Goal: Information Seeking & Learning: Find specific fact

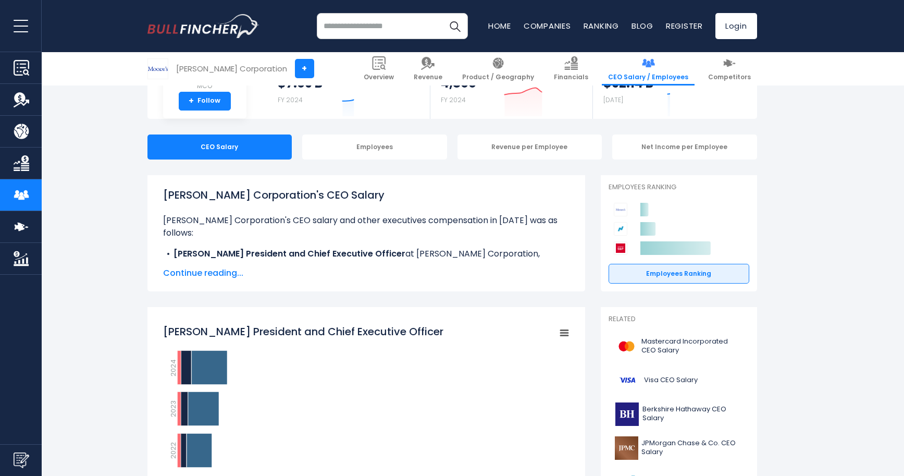
scroll to position [123, 0]
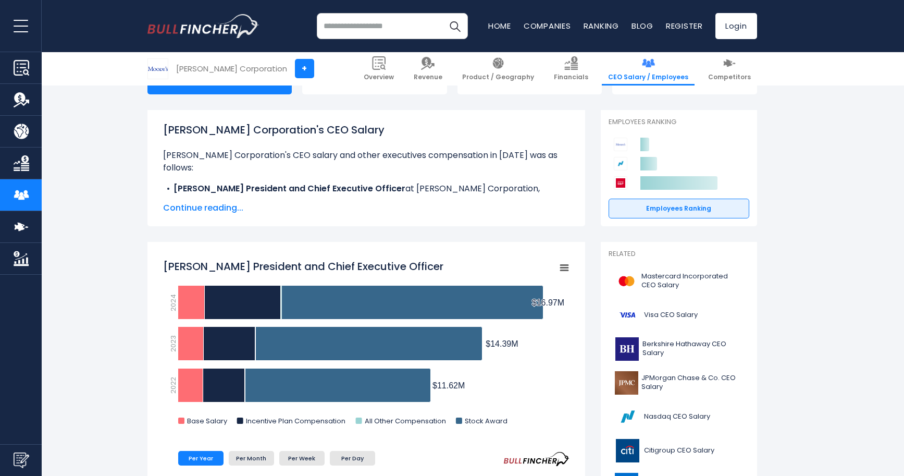
click at [225, 205] on span "Continue reading..." at bounding box center [366, 208] width 407 height 13
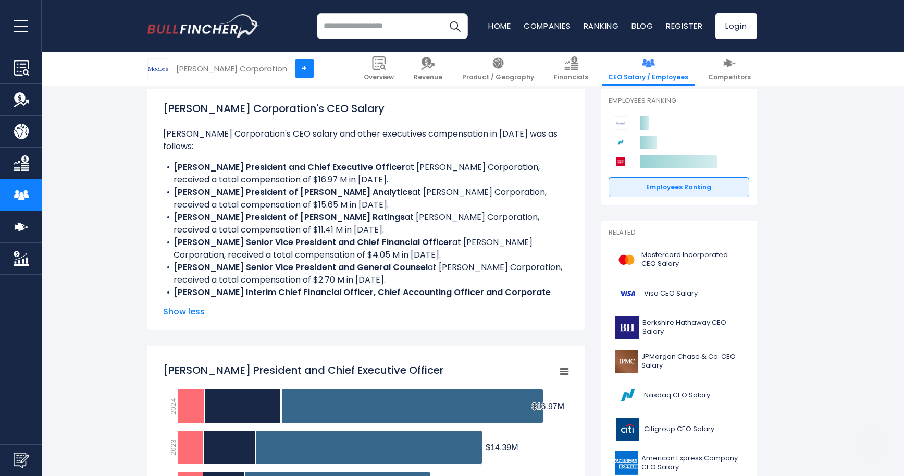
scroll to position [145, 0]
click at [263, 196] on li "[PERSON_NAME] President of [PERSON_NAME] Analytics at [PERSON_NAME] Corporation…" at bounding box center [366, 198] width 407 height 25
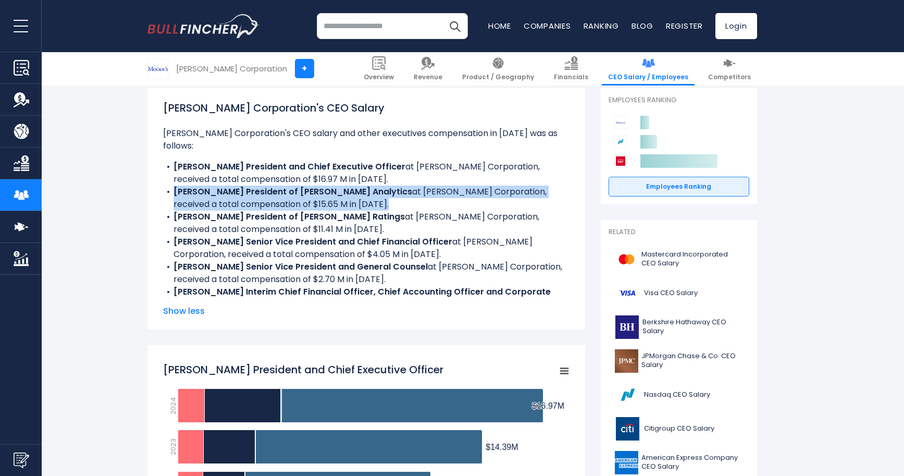
click at [314, 190] on li "[PERSON_NAME] President of [PERSON_NAME] Analytics at [PERSON_NAME] Corporation…" at bounding box center [366, 198] width 407 height 25
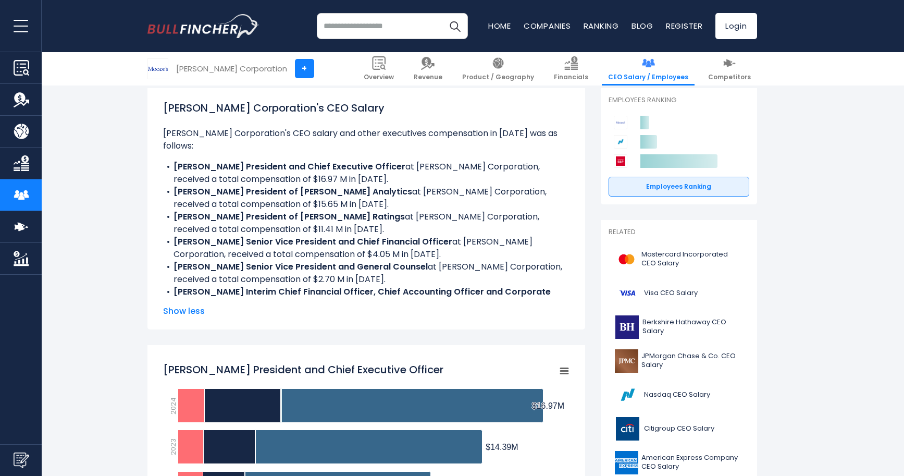
click at [314, 190] on li "[PERSON_NAME] President of [PERSON_NAME] Analytics at [PERSON_NAME] Corporation…" at bounding box center [366, 198] width 407 height 25
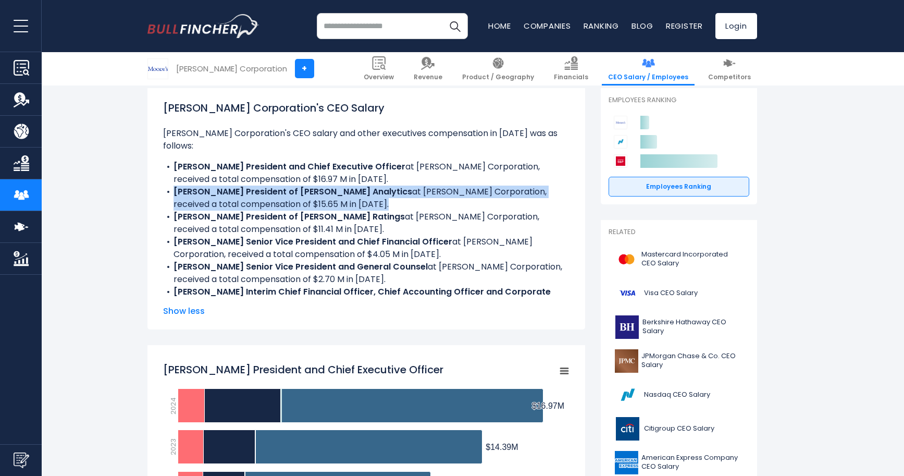
click at [314, 190] on li "[PERSON_NAME] President of [PERSON_NAME] Analytics at [PERSON_NAME] Corporation…" at bounding box center [366, 198] width 407 height 25
click at [331, 193] on li "[PERSON_NAME] President of [PERSON_NAME] Analytics at [PERSON_NAME] Corporation…" at bounding box center [366, 198] width 407 height 25
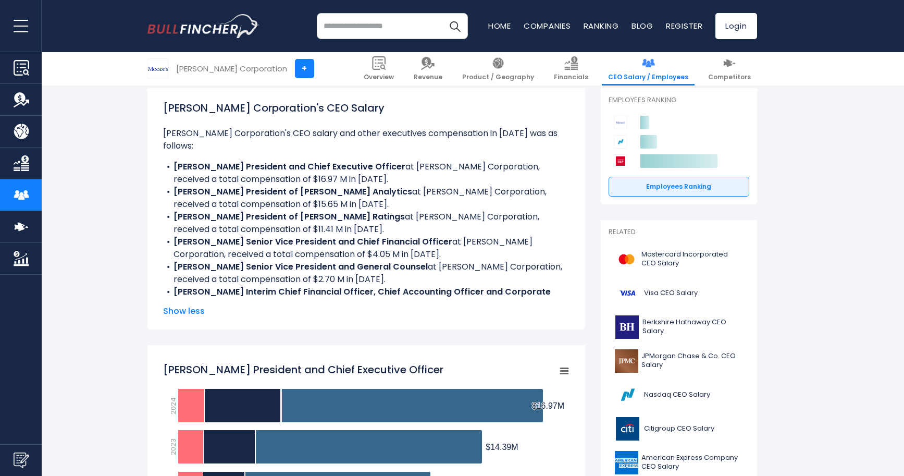
click at [331, 193] on li "[PERSON_NAME] President of [PERSON_NAME] Analytics at [PERSON_NAME] Corporation…" at bounding box center [366, 198] width 407 height 25
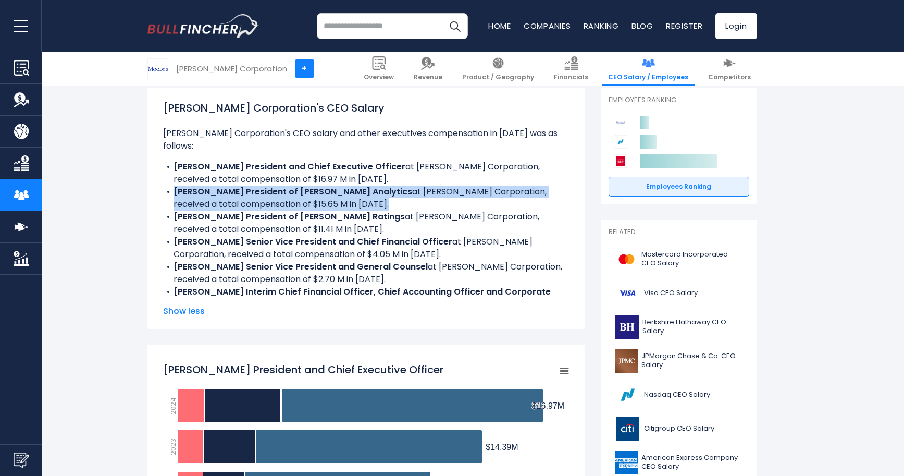
click at [331, 193] on li "[PERSON_NAME] President of [PERSON_NAME] Analytics at [PERSON_NAME] Corporation…" at bounding box center [366, 198] width 407 height 25
click at [273, 186] on li "[PERSON_NAME] President of [PERSON_NAME] Analytics at [PERSON_NAME] Corporation…" at bounding box center [366, 198] width 407 height 25
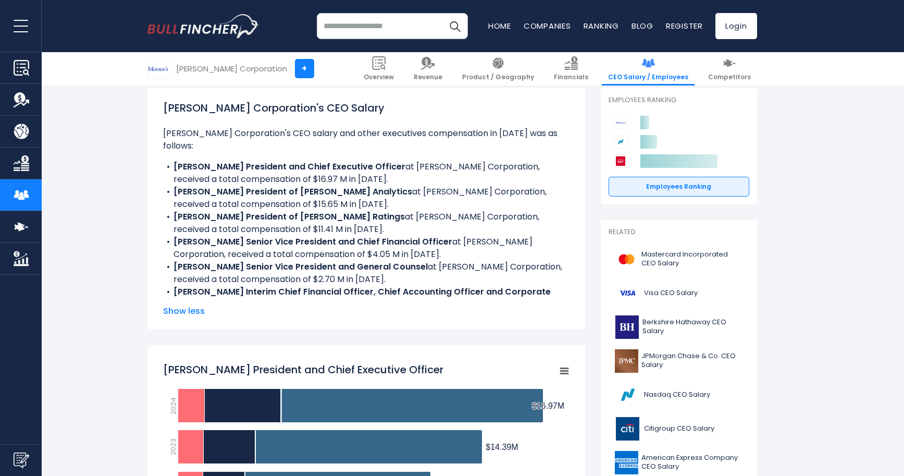
click at [273, 186] on li "[PERSON_NAME] President of [PERSON_NAME] Analytics at [PERSON_NAME] Corporation…" at bounding box center [366, 198] width 407 height 25
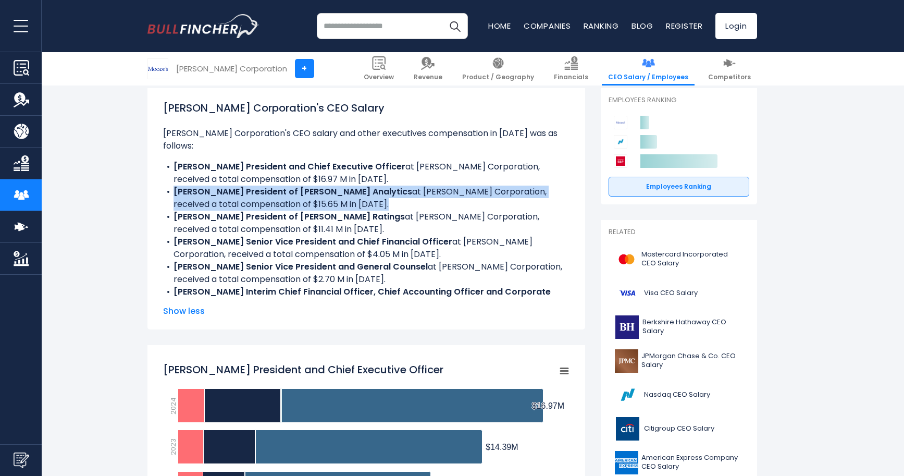
click at [332, 186] on li "[PERSON_NAME] President of [PERSON_NAME] Analytics at [PERSON_NAME] Corporation…" at bounding box center [366, 198] width 407 height 25
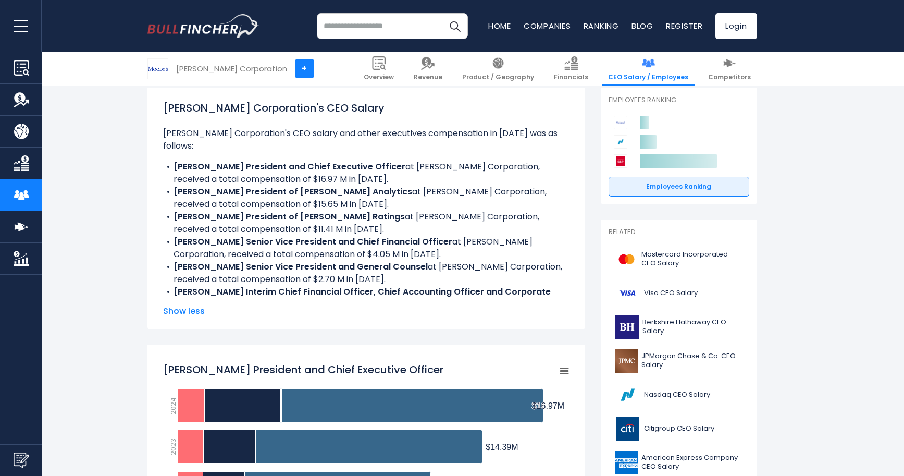
click at [332, 186] on li "[PERSON_NAME] President of [PERSON_NAME] Analytics at [PERSON_NAME] Corporation…" at bounding box center [366, 198] width 407 height 25
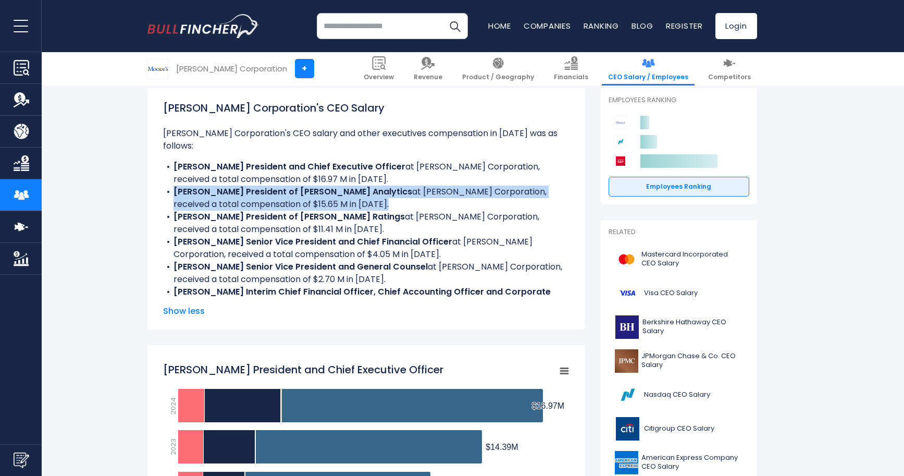
click at [332, 186] on li "[PERSON_NAME] President of [PERSON_NAME] Analytics at [PERSON_NAME] Corporation…" at bounding box center [366, 198] width 407 height 25
click at [333, 197] on li "[PERSON_NAME] President of [PERSON_NAME] Analytics at [PERSON_NAME] Corporation…" at bounding box center [366, 198] width 407 height 25
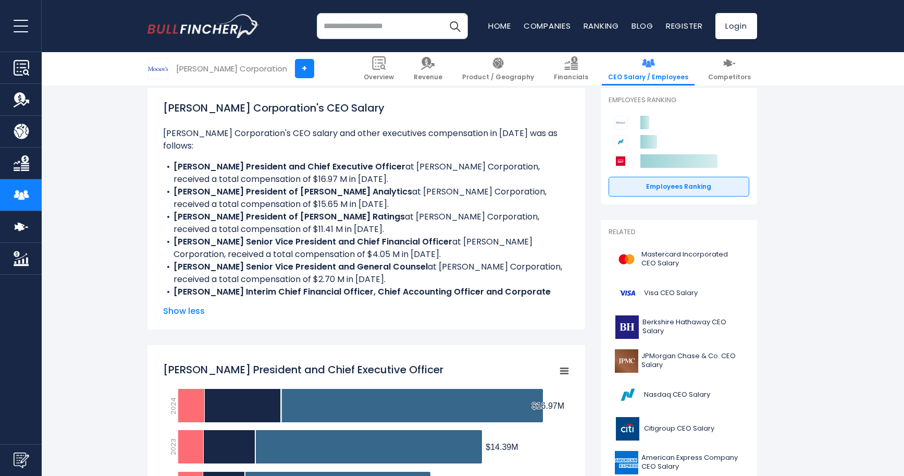
click at [333, 197] on li "[PERSON_NAME] President of [PERSON_NAME] Analytics at [PERSON_NAME] Corporation…" at bounding box center [366, 198] width 407 height 25
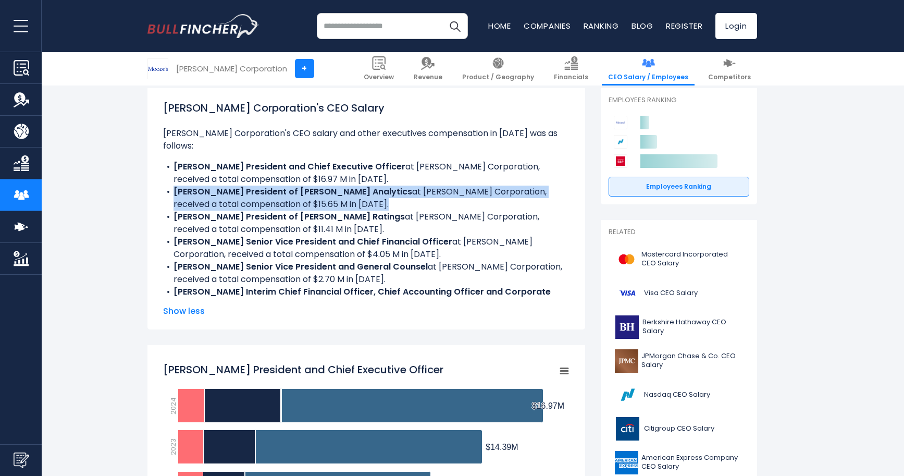
click at [342, 236] on b "[PERSON_NAME] Senior Vice President and Chief Financial Officer" at bounding box center [313, 242] width 279 height 12
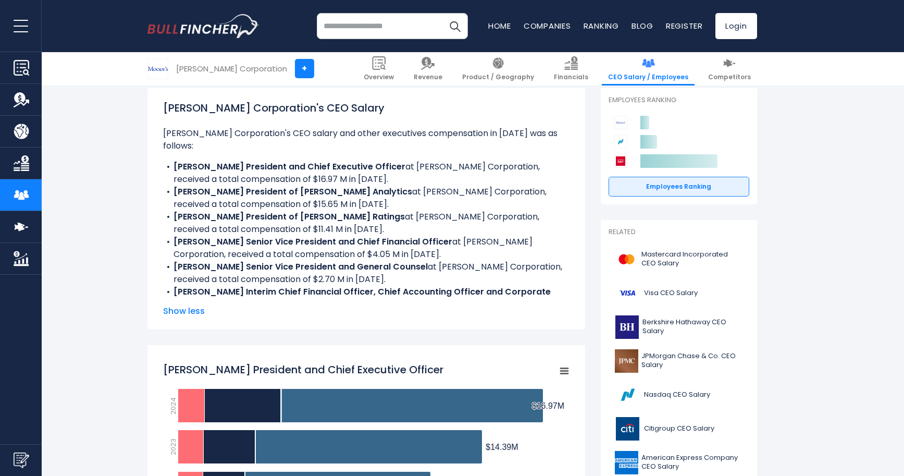
click at [342, 236] on b "[PERSON_NAME] Senior Vice President and Chief Financial Officer" at bounding box center [313, 242] width 279 height 12
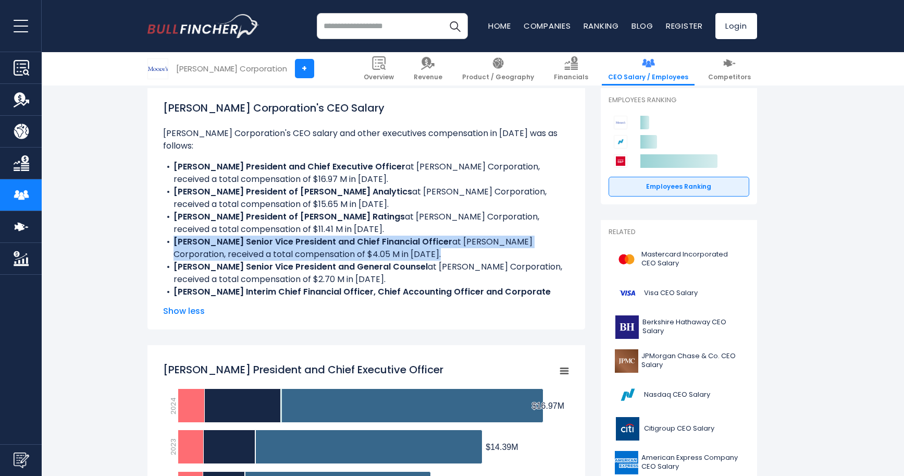
click at [342, 236] on b "[PERSON_NAME] Senior Vice President and Chief Financial Officer" at bounding box center [313, 242] width 279 height 12
click at [290, 211] on b "[PERSON_NAME] President of [PERSON_NAME] Ratings" at bounding box center [289, 217] width 231 height 12
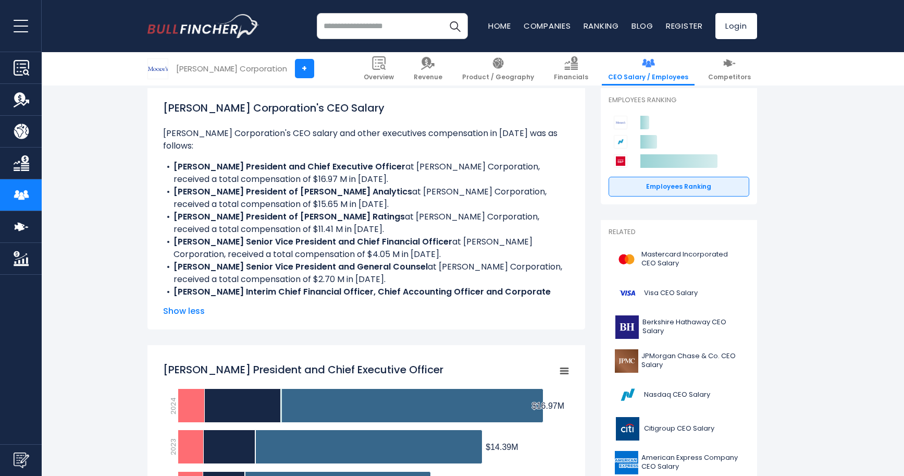
click at [290, 211] on b "[PERSON_NAME] President of [PERSON_NAME] Ratings" at bounding box center [289, 217] width 231 height 12
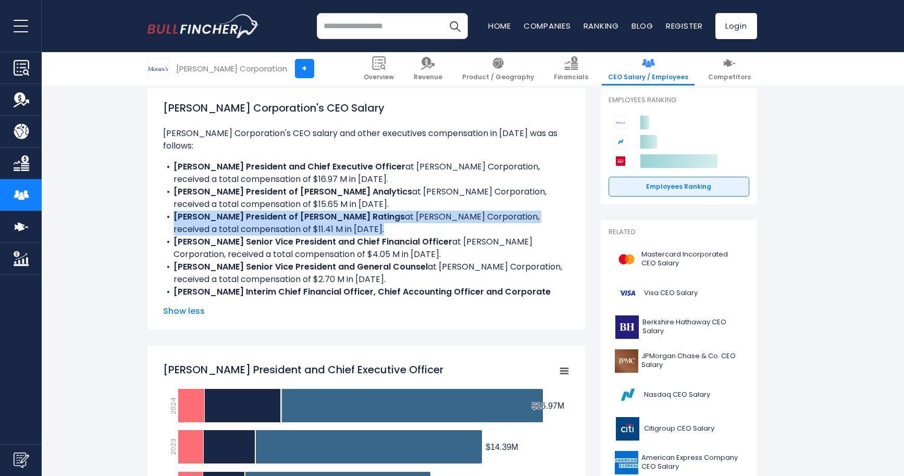
click at [272, 161] on b "[PERSON_NAME] President and Chief Executive Officer" at bounding box center [290, 167] width 232 height 12
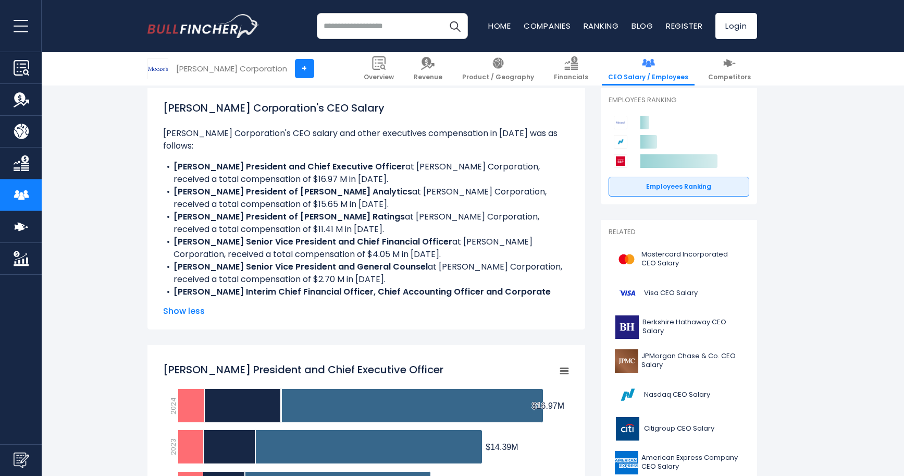
click at [272, 161] on b "[PERSON_NAME] President and Chief Executive Officer" at bounding box center [290, 167] width 232 height 12
click at [254, 168] on li "[PERSON_NAME] President and Chief Executive Officer at [PERSON_NAME] Corporatio…" at bounding box center [366, 173] width 407 height 25
drag, startPoint x: 250, startPoint y: 168, endPoint x: 354, endPoint y: 168, distance: 104.8
click at [354, 168] on li "[PERSON_NAME] President and Chief Executive Officer at [PERSON_NAME] Corporatio…" at bounding box center [366, 173] width 407 height 25
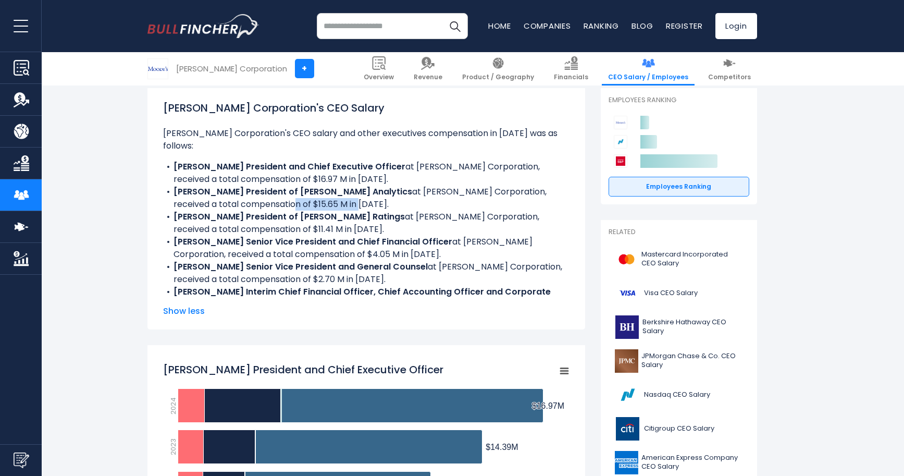
drag, startPoint x: 247, startPoint y: 191, endPoint x: 340, endPoint y: 191, distance: 93.3
click at [340, 191] on li "[PERSON_NAME] President of [PERSON_NAME] Analytics at [PERSON_NAME] Corporation…" at bounding box center [366, 198] width 407 height 25
click at [305, 217] on li "[PERSON_NAME] President of [PERSON_NAME] Ratings at [PERSON_NAME] Corporation, …" at bounding box center [366, 223] width 407 height 25
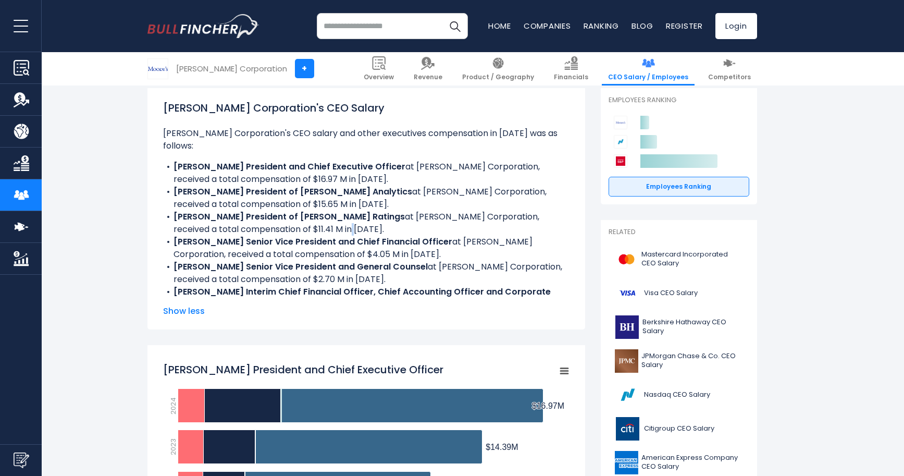
click at [305, 217] on li "[PERSON_NAME] President of [PERSON_NAME] Ratings at [PERSON_NAME] Corporation, …" at bounding box center [366, 223] width 407 height 25
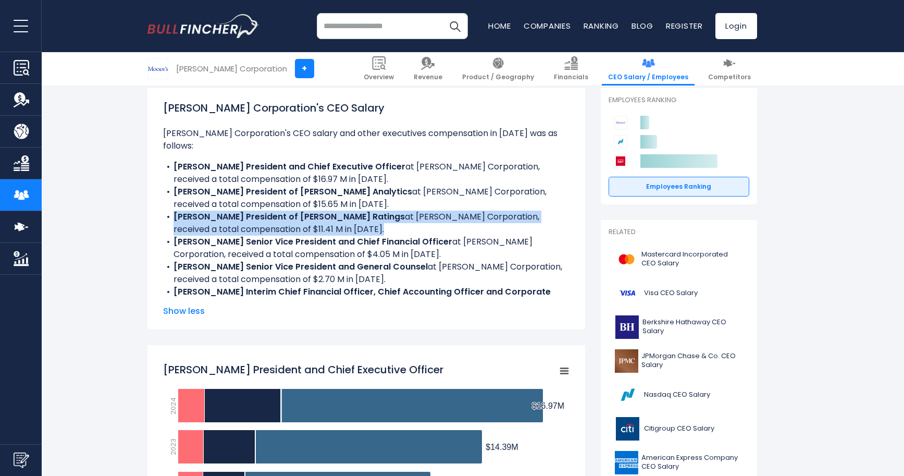
click at [328, 216] on li "[PERSON_NAME] President of [PERSON_NAME] Ratings at [PERSON_NAME] Corporation, …" at bounding box center [366, 223] width 407 height 25
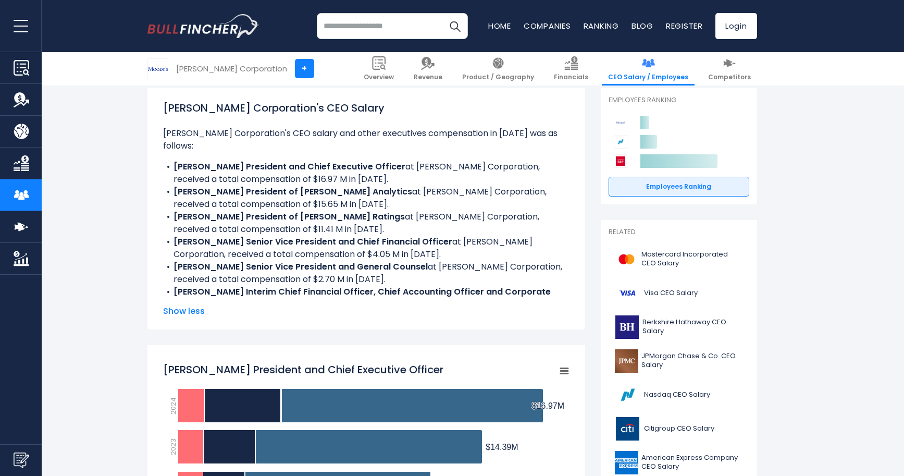
click at [328, 216] on li "[PERSON_NAME] President of [PERSON_NAME] Ratings at [PERSON_NAME] Corporation, …" at bounding box center [366, 223] width 407 height 25
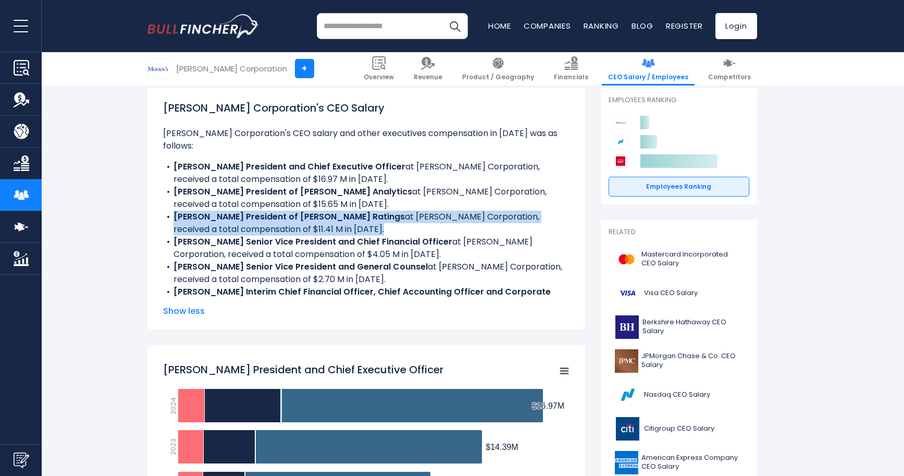
click at [325, 242] on li "[PERSON_NAME] Senior Vice President and Chief Financial Officer at [PERSON_NAME…" at bounding box center [366, 248] width 407 height 25
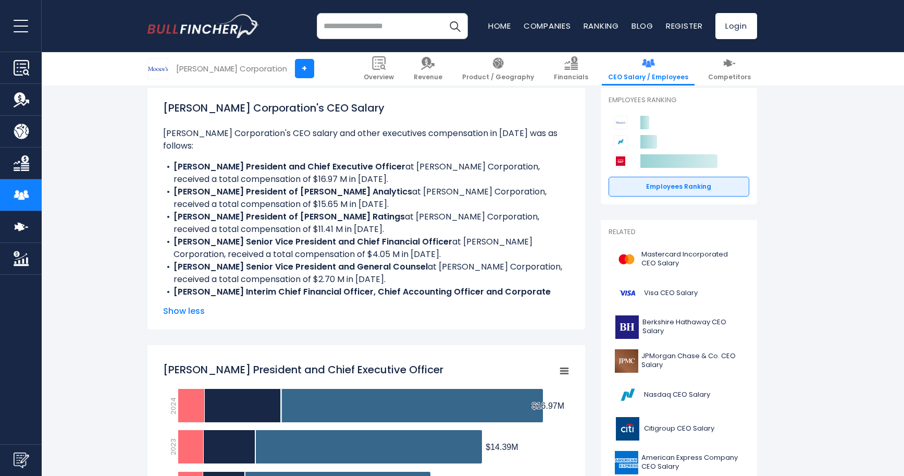
click at [325, 242] on li "[PERSON_NAME] Senior Vice President and Chief Financial Officer at [PERSON_NAME…" at bounding box center [366, 248] width 407 height 25
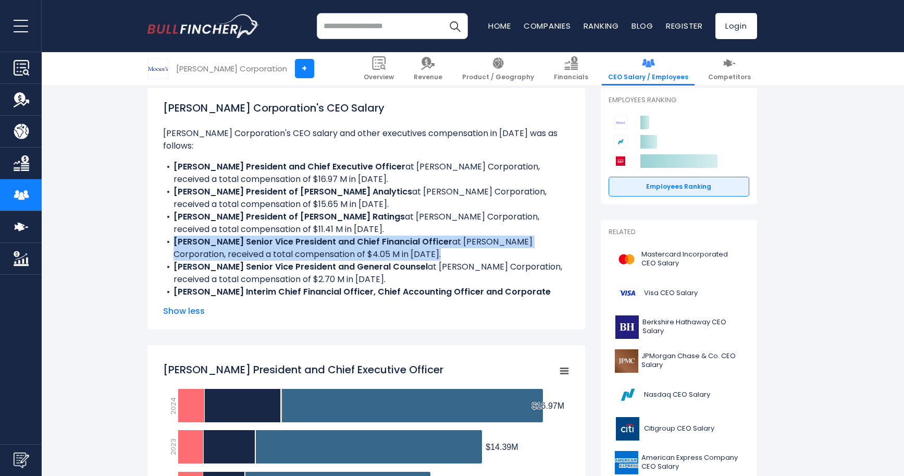
click at [403, 244] on li "[PERSON_NAME] Senior Vice President and Chief Financial Officer at [PERSON_NAME…" at bounding box center [366, 248] width 407 height 25
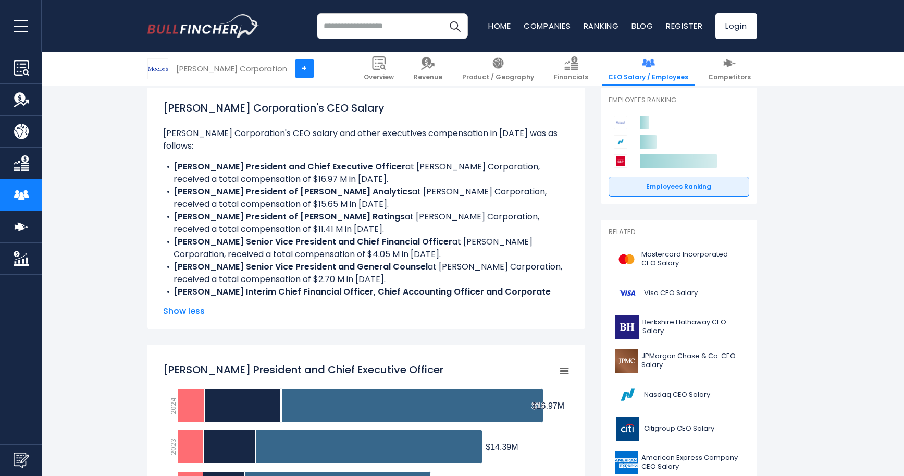
click at [376, 261] on b "[PERSON_NAME] Senior Vice President and General Counsel" at bounding box center [301, 267] width 254 height 12
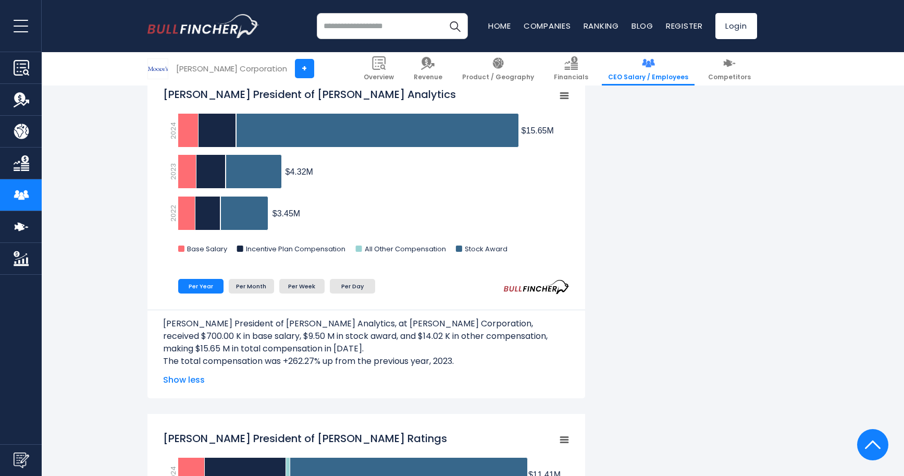
scroll to position [778, 0]
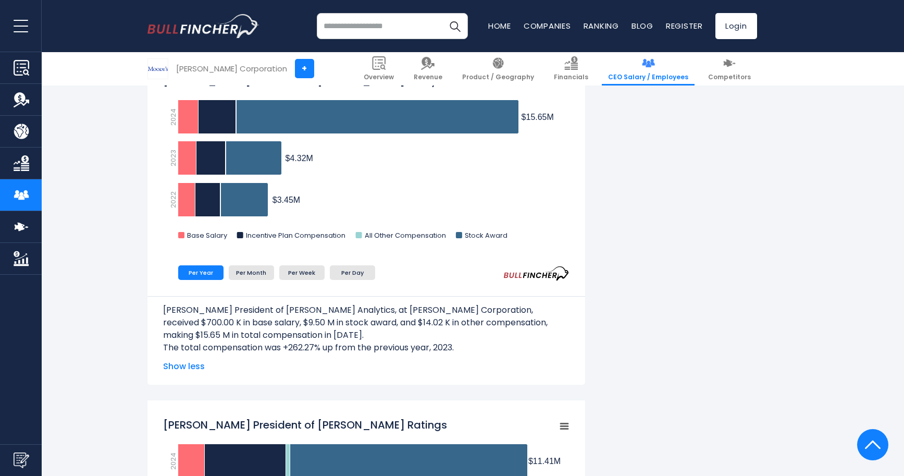
click at [375, 316] on p "[PERSON_NAME] President of [PERSON_NAME] Analytics, at [PERSON_NAME] Corporatio…" at bounding box center [366, 323] width 407 height 38
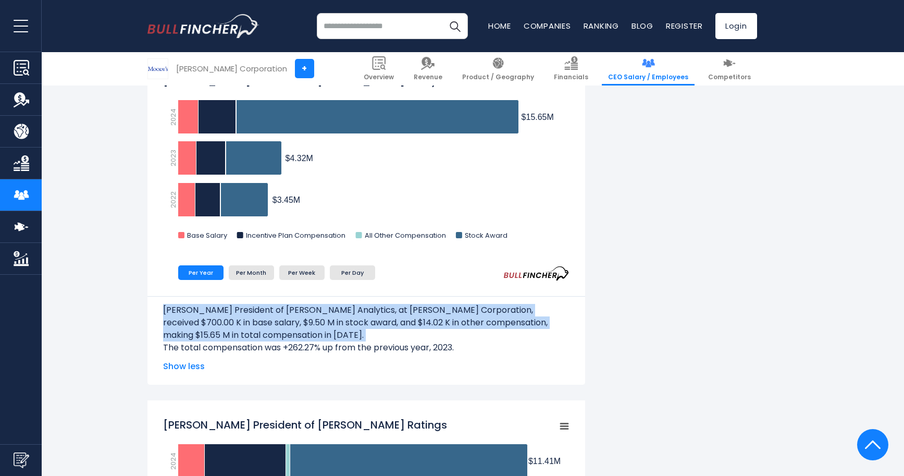
click at [377, 323] on p "[PERSON_NAME] President of [PERSON_NAME] Analytics, at [PERSON_NAME] Corporatio…" at bounding box center [366, 323] width 407 height 38
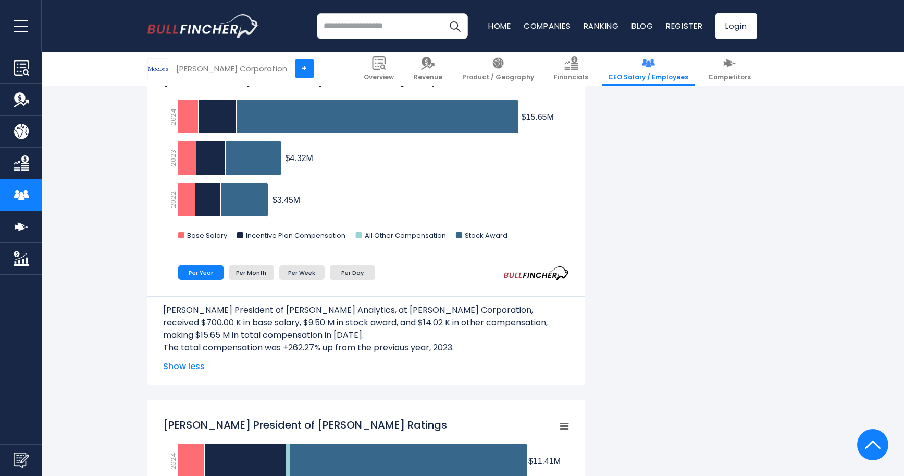
click at [463, 318] on p "[PERSON_NAME] President of [PERSON_NAME] Analytics, at [PERSON_NAME] Corporatio…" at bounding box center [366, 323] width 407 height 38
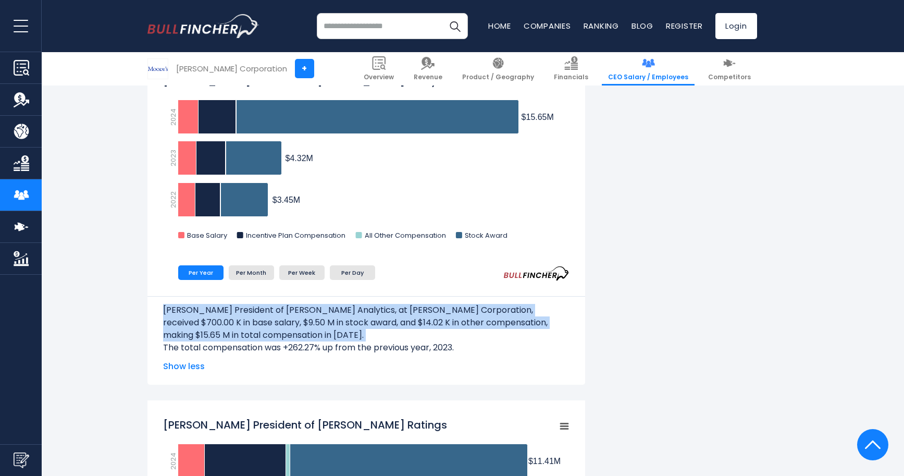
click at [463, 318] on p "[PERSON_NAME] President of [PERSON_NAME] Analytics, at [PERSON_NAME] Corporatio…" at bounding box center [366, 323] width 407 height 38
click at [228, 313] on p "[PERSON_NAME] President of [PERSON_NAME] Analytics, at [PERSON_NAME] Corporatio…" at bounding box center [366, 323] width 407 height 38
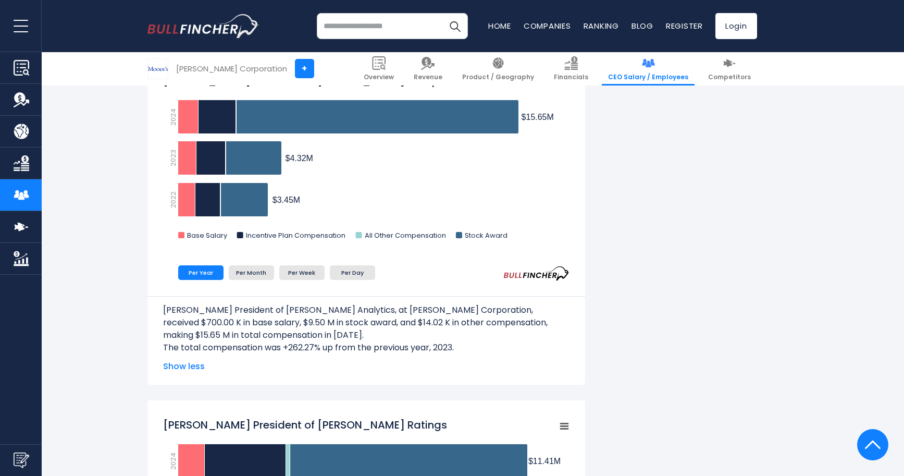
click at [228, 313] on p "[PERSON_NAME] President of [PERSON_NAME] Analytics, at [PERSON_NAME] Corporatio…" at bounding box center [366, 323] width 407 height 38
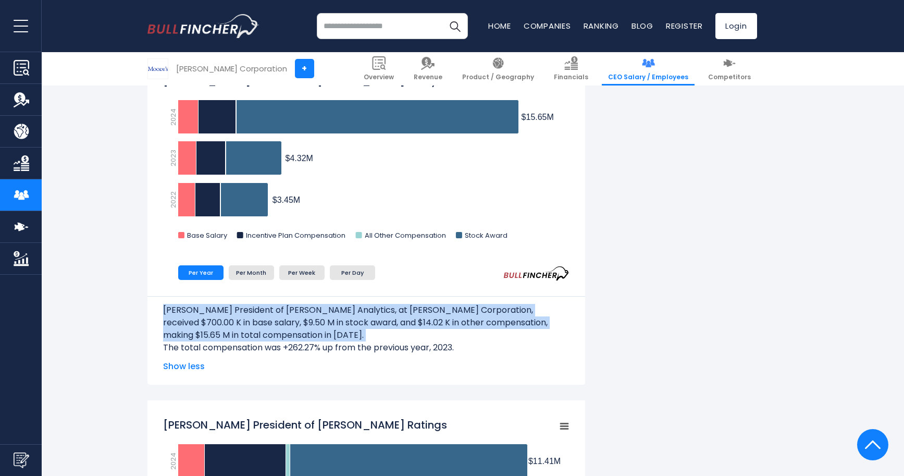
click at [231, 320] on p "[PERSON_NAME] President of [PERSON_NAME] Analytics, at [PERSON_NAME] Corporatio…" at bounding box center [366, 323] width 407 height 38
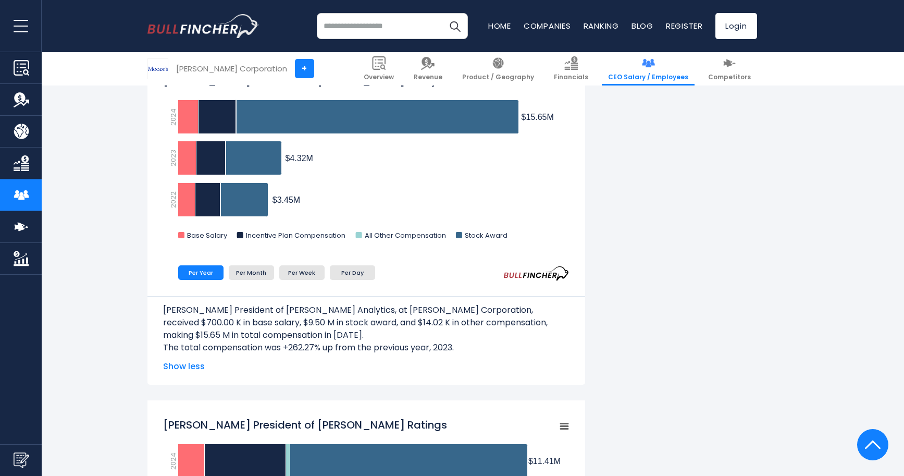
click at [231, 320] on p "[PERSON_NAME] President of [PERSON_NAME] Analytics, at [PERSON_NAME] Corporatio…" at bounding box center [366, 323] width 407 height 38
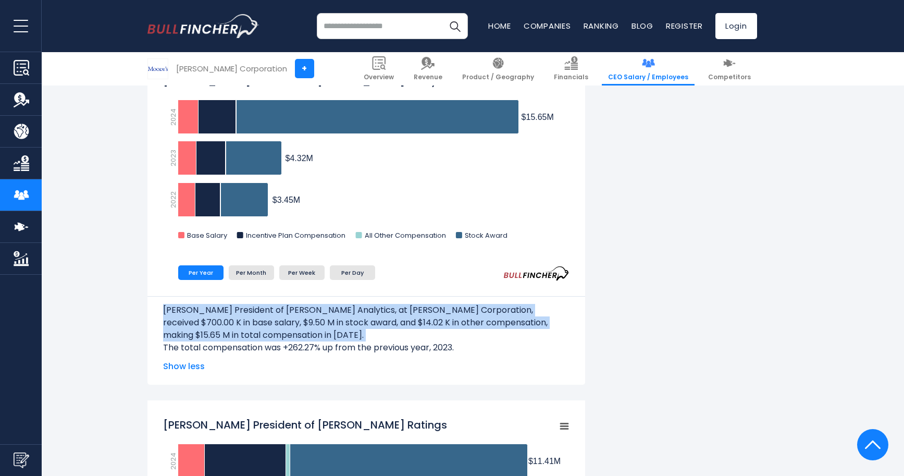
click at [260, 324] on p "[PERSON_NAME] President of [PERSON_NAME] Analytics, at [PERSON_NAME] Corporatio…" at bounding box center [366, 323] width 407 height 38
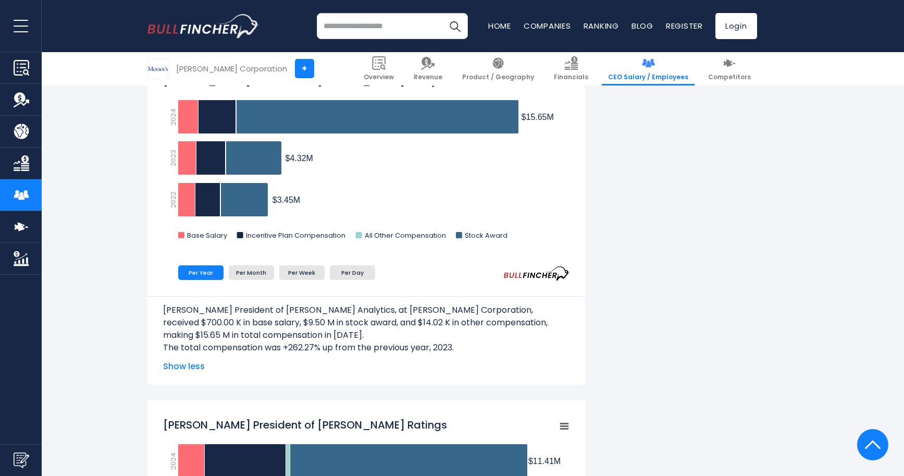
click at [350, 324] on p "[PERSON_NAME] President of [PERSON_NAME] Analytics, at [PERSON_NAME] Corporatio…" at bounding box center [366, 323] width 407 height 38
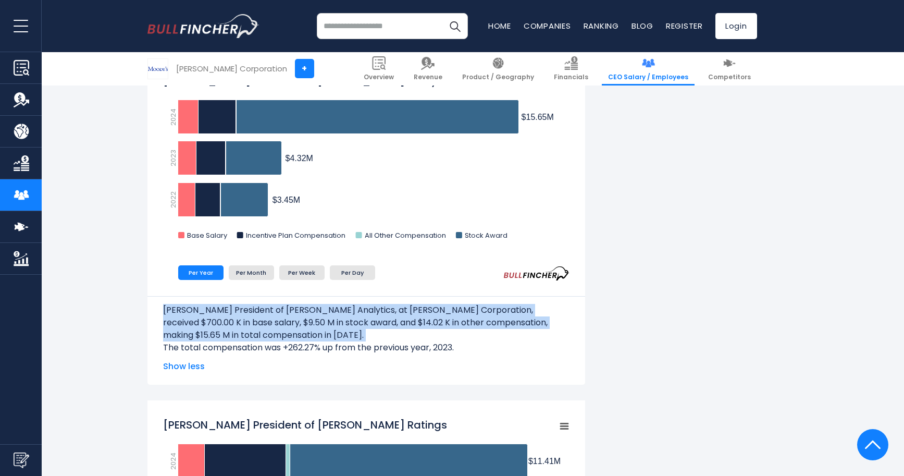
click at [350, 324] on p "[PERSON_NAME] President of [PERSON_NAME] Analytics, at [PERSON_NAME] Corporatio…" at bounding box center [366, 323] width 407 height 38
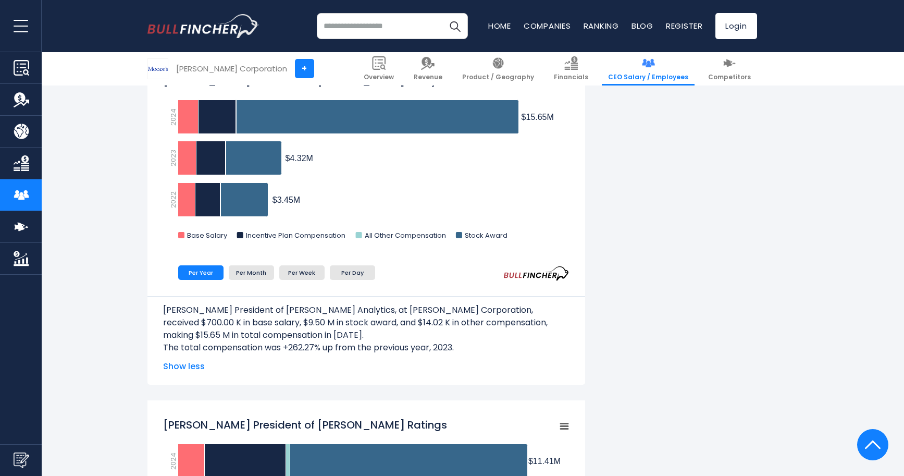
click at [350, 324] on p "[PERSON_NAME] President of [PERSON_NAME] Analytics, at [PERSON_NAME] Corporatio…" at bounding box center [366, 323] width 407 height 38
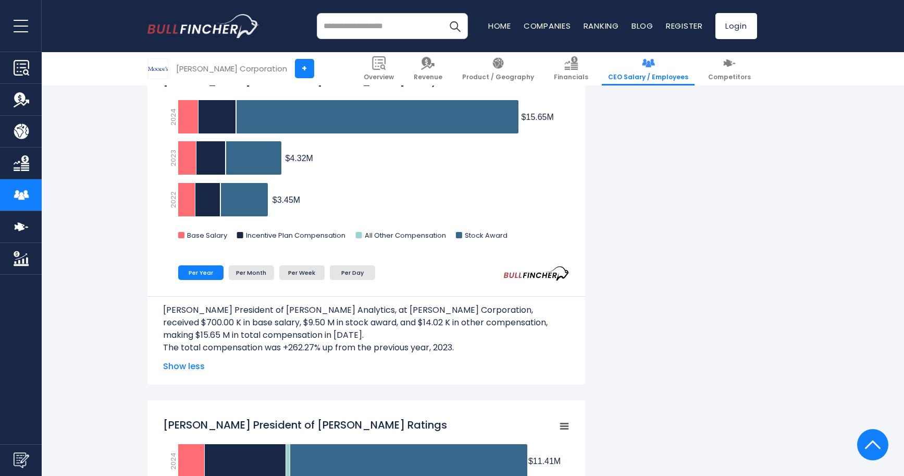
click at [423, 314] on p "[PERSON_NAME] President of [PERSON_NAME] Analytics, at [PERSON_NAME] Corporatio…" at bounding box center [366, 323] width 407 height 38
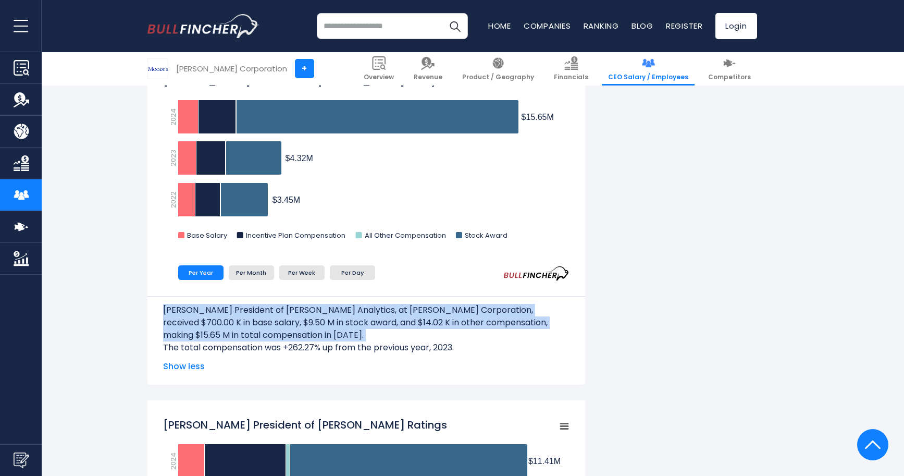
click at [381, 327] on p "[PERSON_NAME] President of [PERSON_NAME] Analytics, at [PERSON_NAME] Corporatio…" at bounding box center [366, 323] width 407 height 38
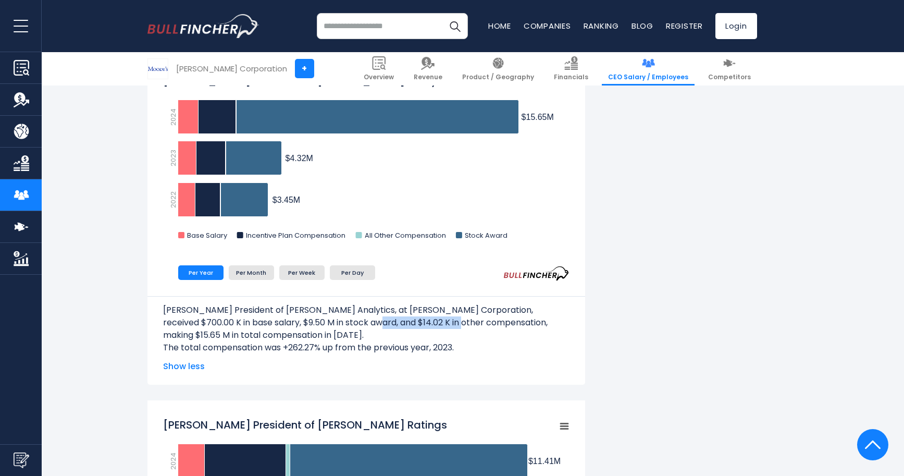
drag, startPoint x: 339, startPoint y: 323, endPoint x: 426, endPoint y: 323, distance: 87.1
click at [427, 323] on p "[PERSON_NAME] President of [PERSON_NAME] Analytics, at [PERSON_NAME] Corporatio…" at bounding box center [366, 323] width 407 height 38
click at [426, 323] on p "[PERSON_NAME] President of [PERSON_NAME] Analytics, at [PERSON_NAME] Corporatio…" at bounding box center [366, 323] width 407 height 38
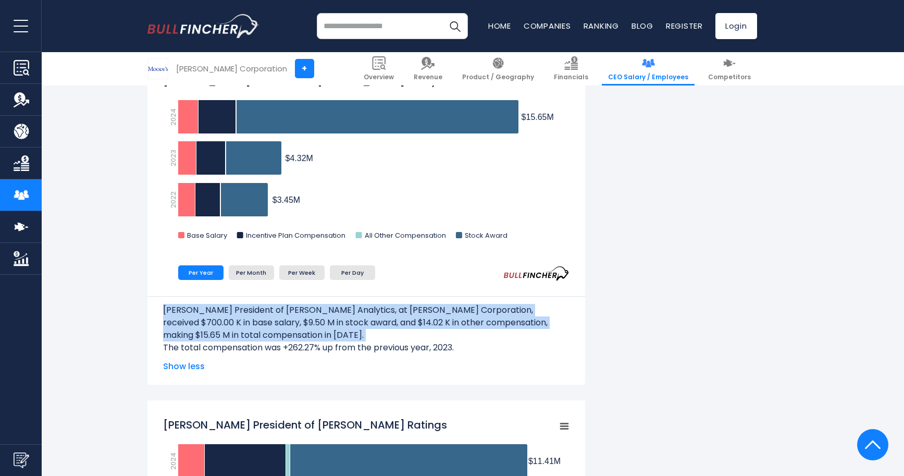
click at [422, 324] on p "[PERSON_NAME] President of [PERSON_NAME] Analytics, at [PERSON_NAME] Corporatio…" at bounding box center [366, 323] width 407 height 38
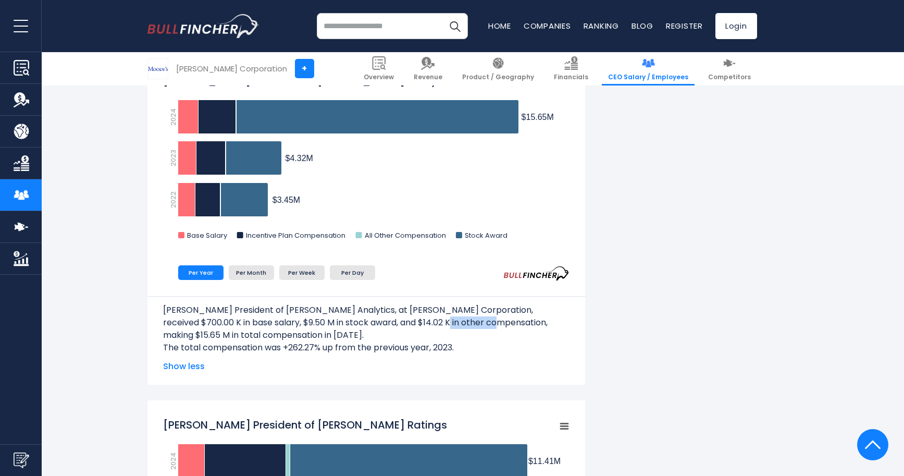
click at [422, 324] on p "[PERSON_NAME] President of [PERSON_NAME] Analytics, at [PERSON_NAME] Corporatio…" at bounding box center [366, 323] width 407 height 38
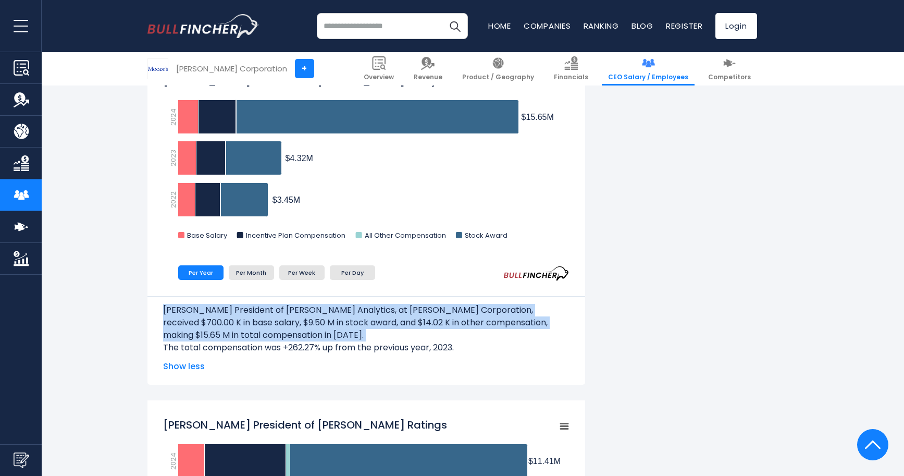
click at [379, 322] on p "[PERSON_NAME] President of [PERSON_NAME] Analytics, at [PERSON_NAME] Corporatio…" at bounding box center [366, 323] width 407 height 38
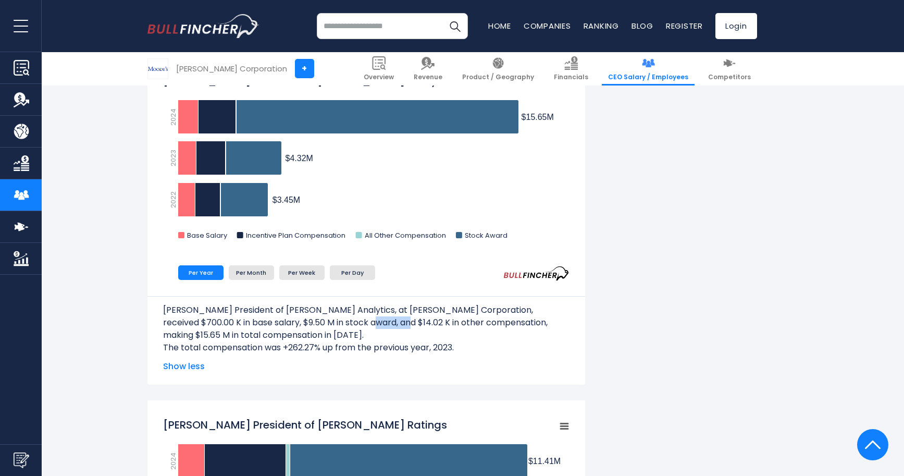
drag, startPoint x: 364, startPoint y: 322, endPoint x: 334, endPoint y: 321, distance: 30.3
click at [334, 321] on p "[PERSON_NAME] President of [PERSON_NAME] Analytics, at [PERSON_NAME] Corporatio…" at bounding box center [366, 323] width 407 height 38
